Goal: Information Seeking & Learning: Learn about a topic

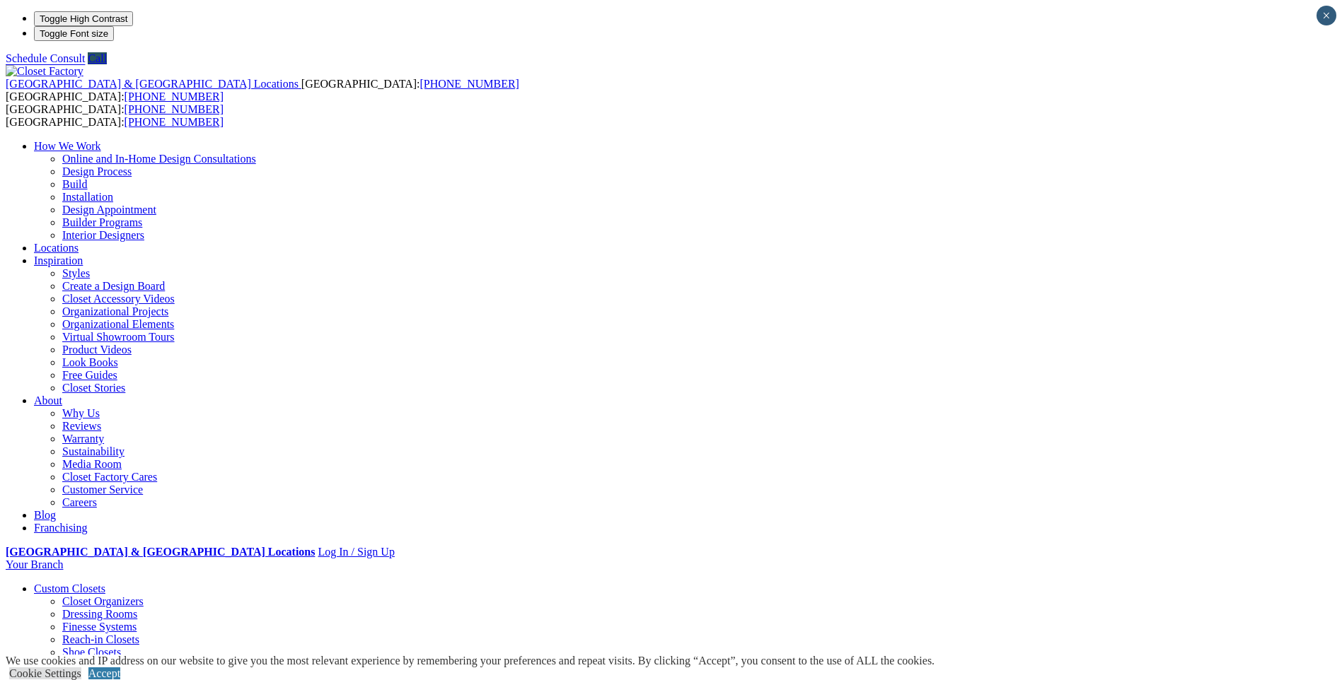
click at [139, 634] on link "Reach-in Closets" at bounding box center [100, 640] width 77 height 12
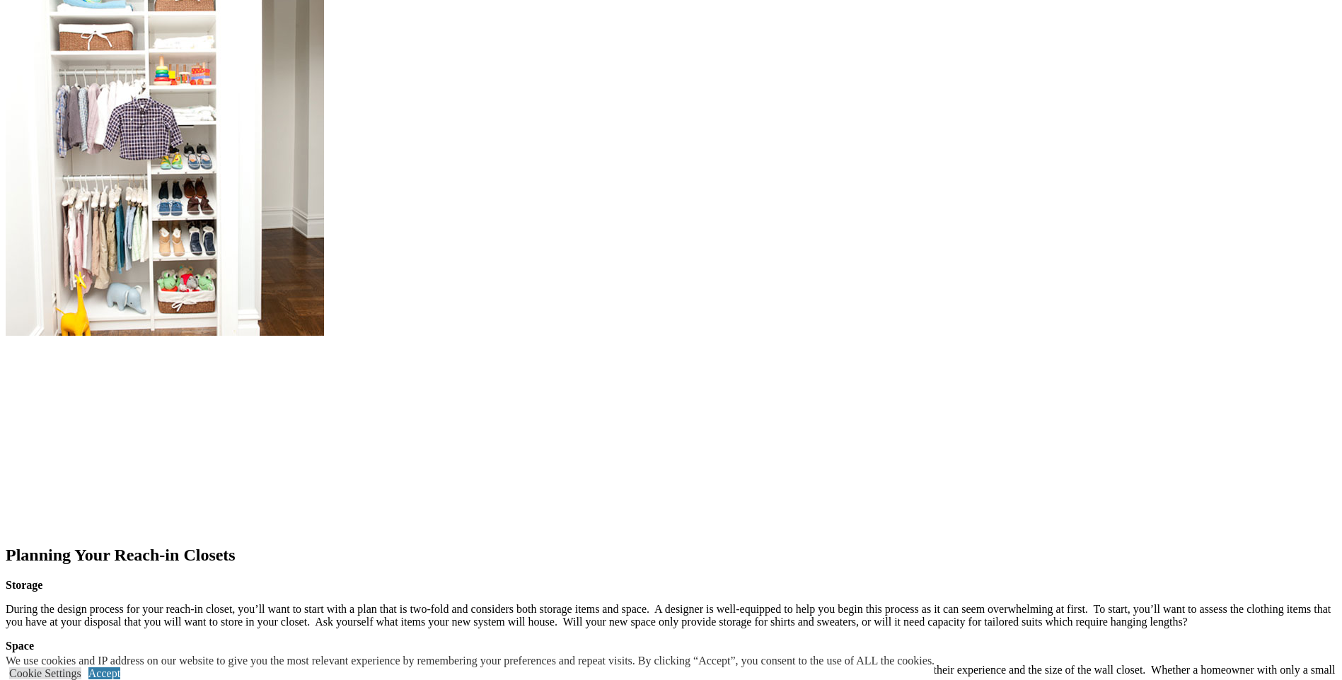
scroll to position [1768, 0]
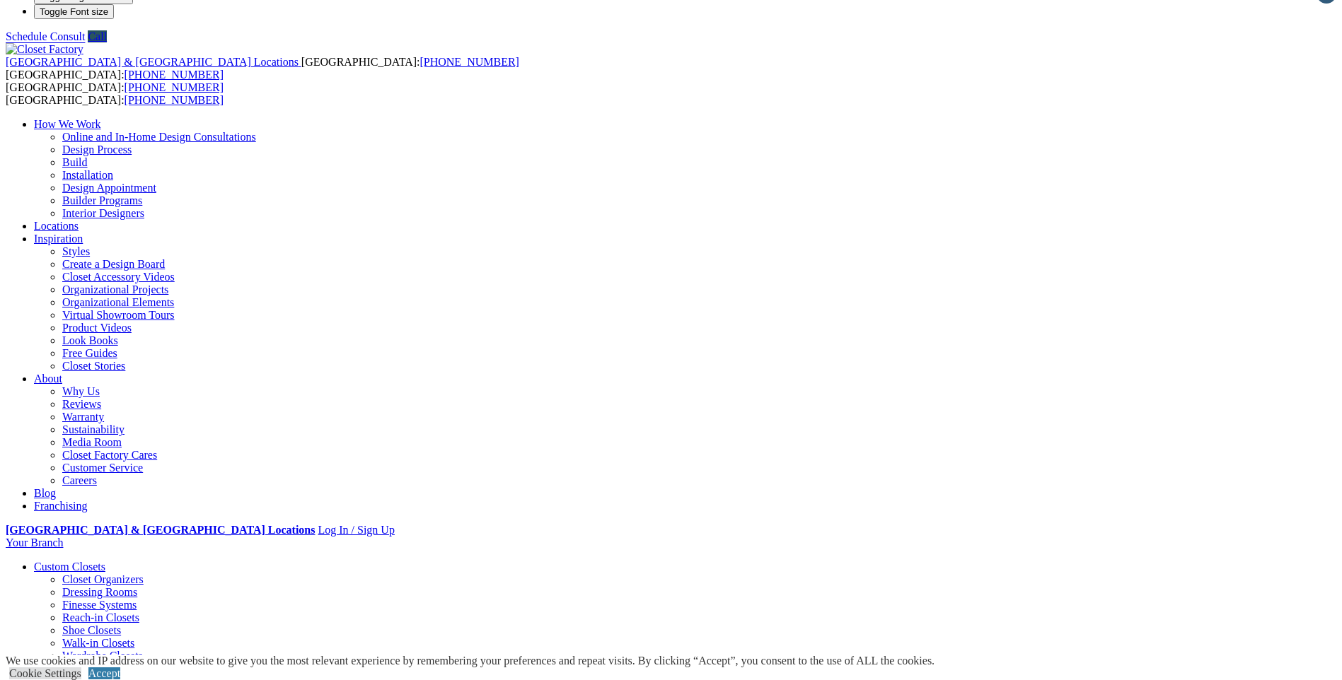
scroll to position [0, 0]
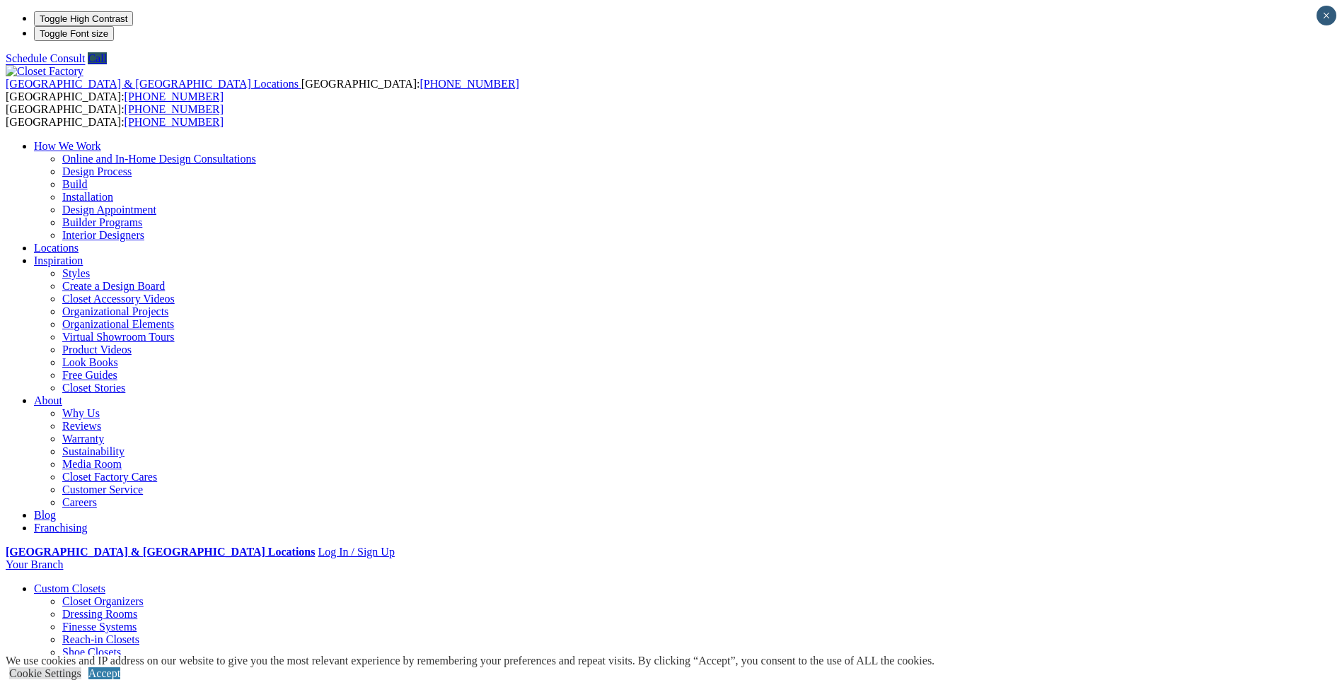
click at [141, 596] on link "Closet Organizers" at bounding box center [102, 602] width 81 height 12
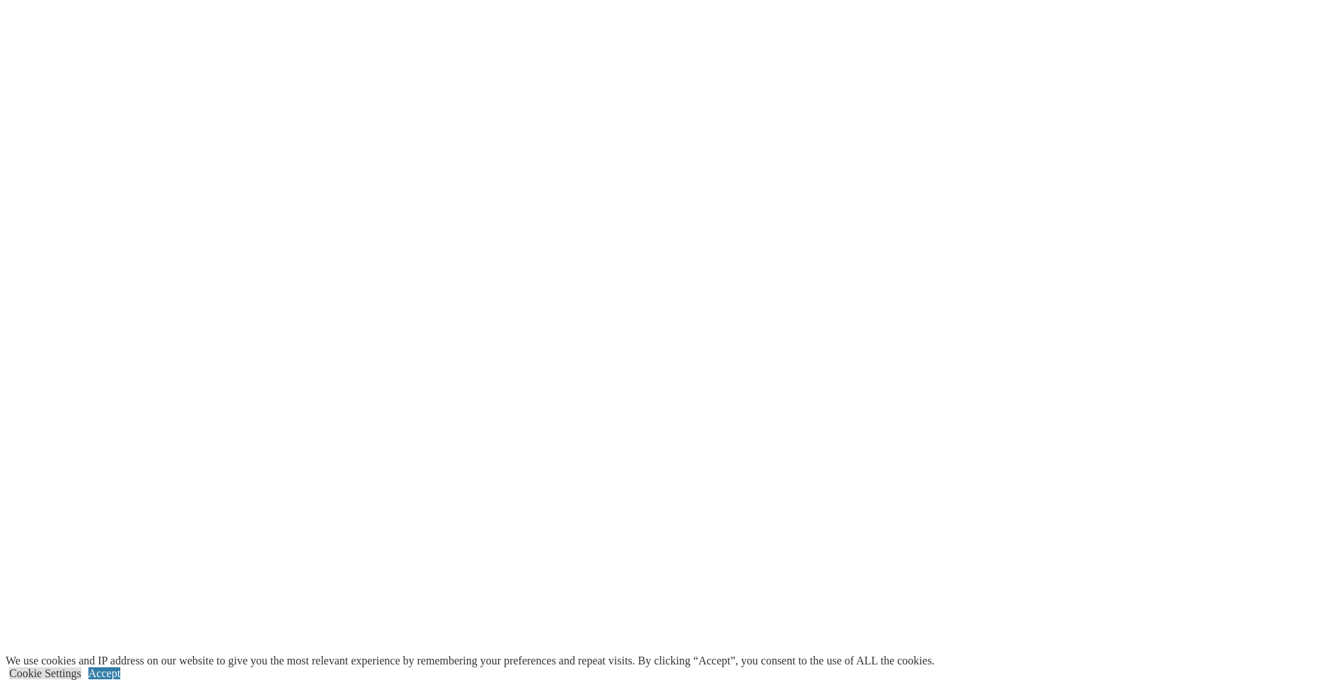
scroll to position [2971, 0]
